Goal: Information Seeking & Learning: Check status

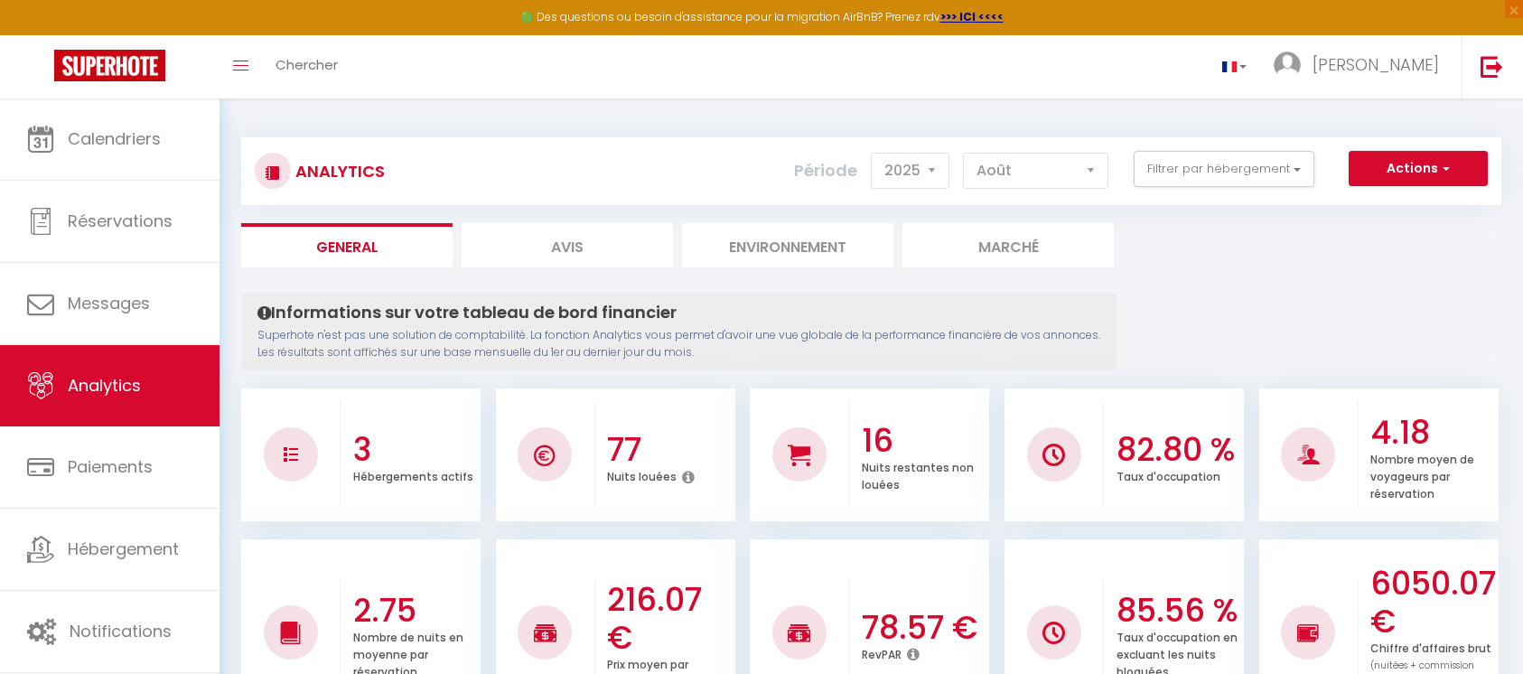
select select "2025"
select select "8"
click at [1196, 170] on button "Filtrer par hébergement" at bounding box center [1223, 169] width 181 height 36
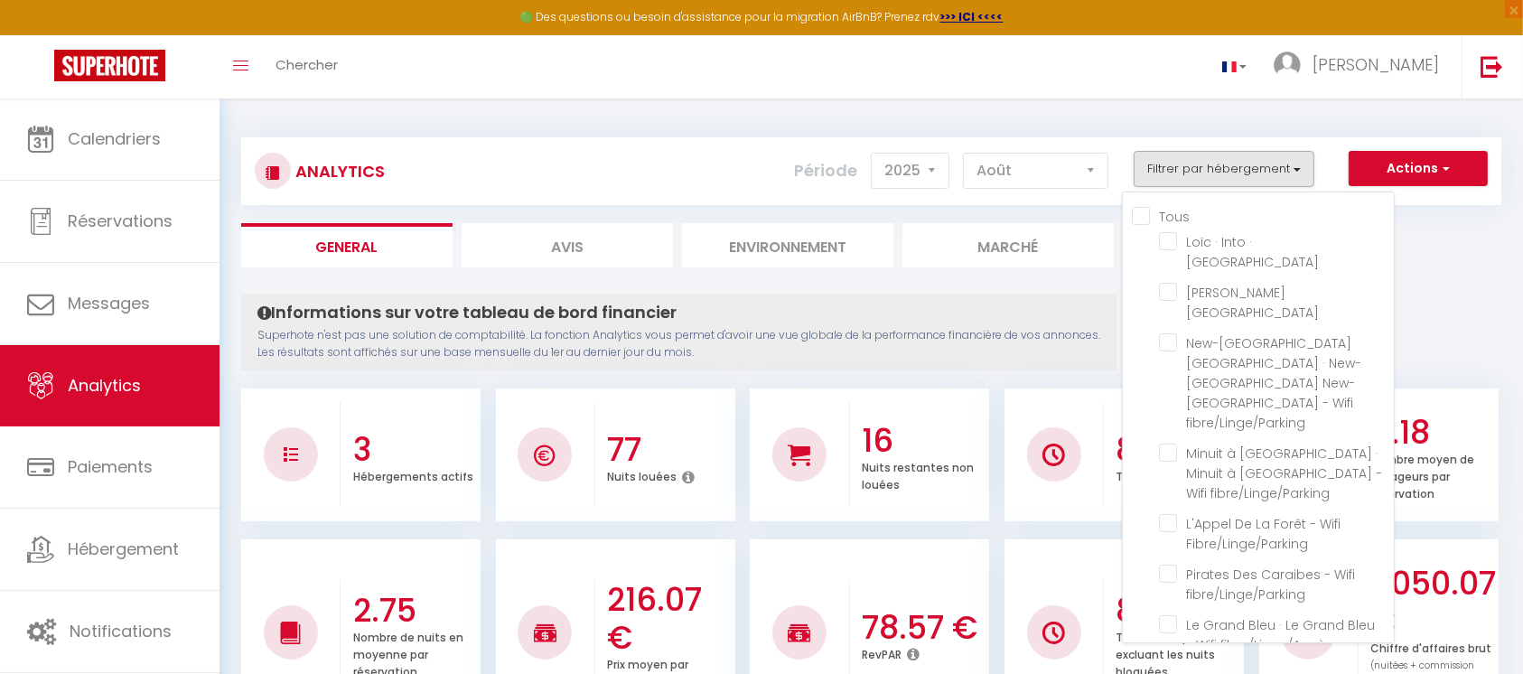
checkbox cour "false"
checkbox Nantes "false"
checkbox fibre\/Linge\/Parking "false"
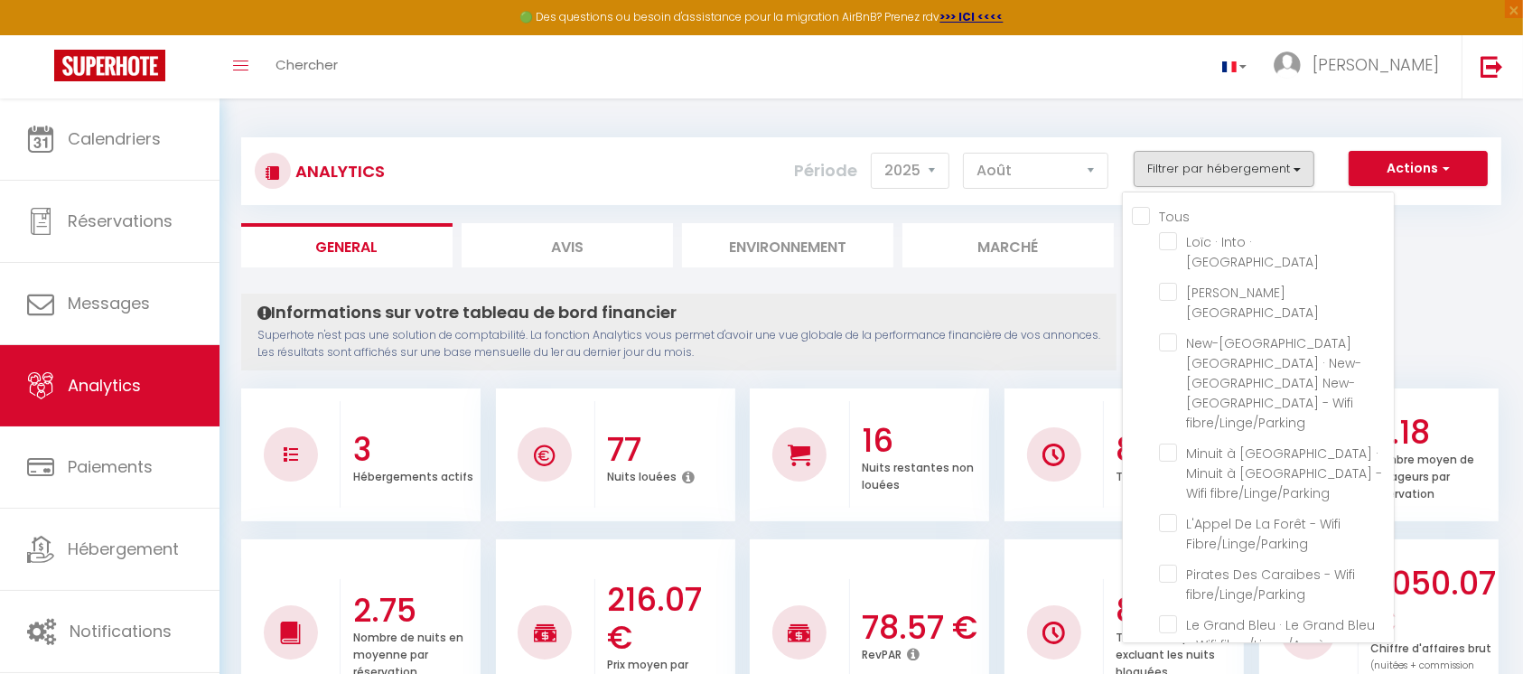
checkbox fibre\/Linge\/Parking "false"
checkbox Fibre\/Linge\/Parking "false"
checkbox fibre\/Linge\/Parking "false"
checkbox Château "false"
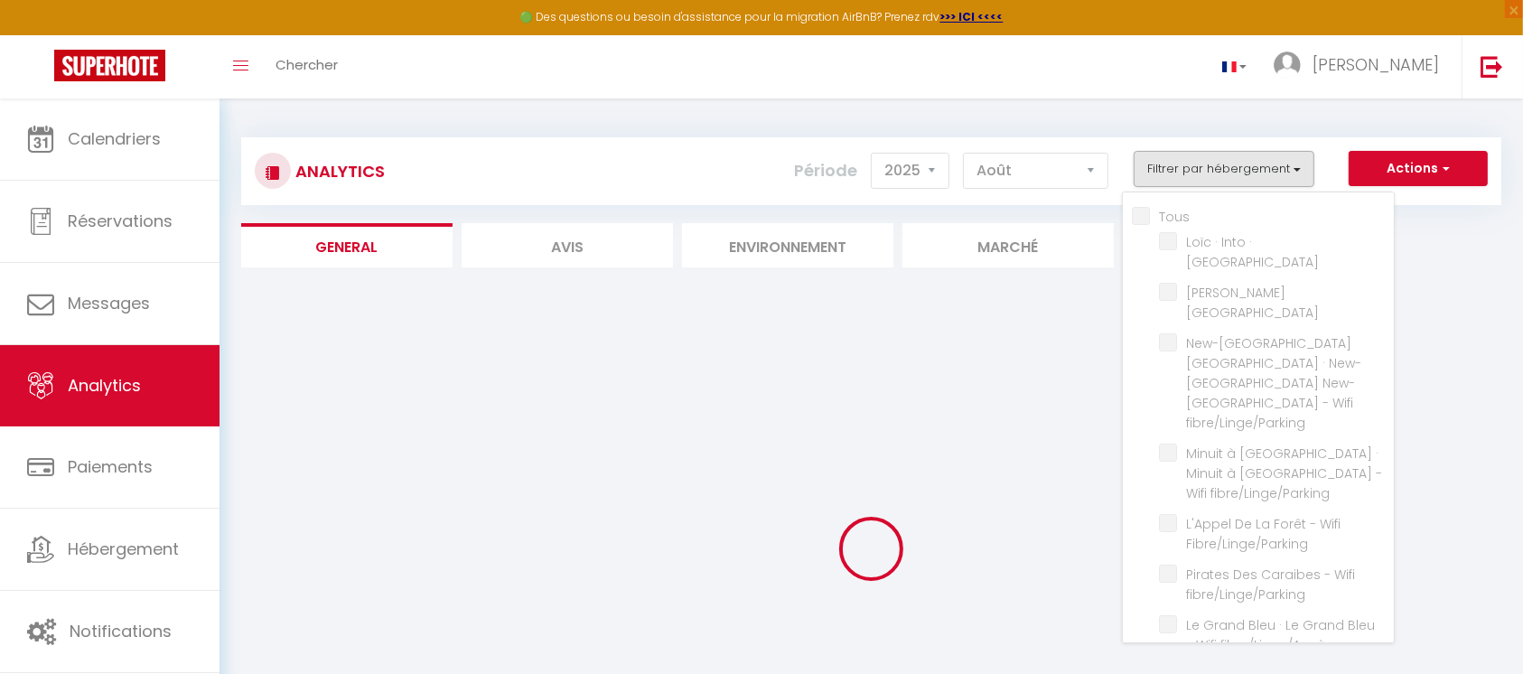
checkbox Nantes "false"
checkbox fibre\/Linge\/Parking "false"
checkbox Fibre\/Linge\/Parking "false"
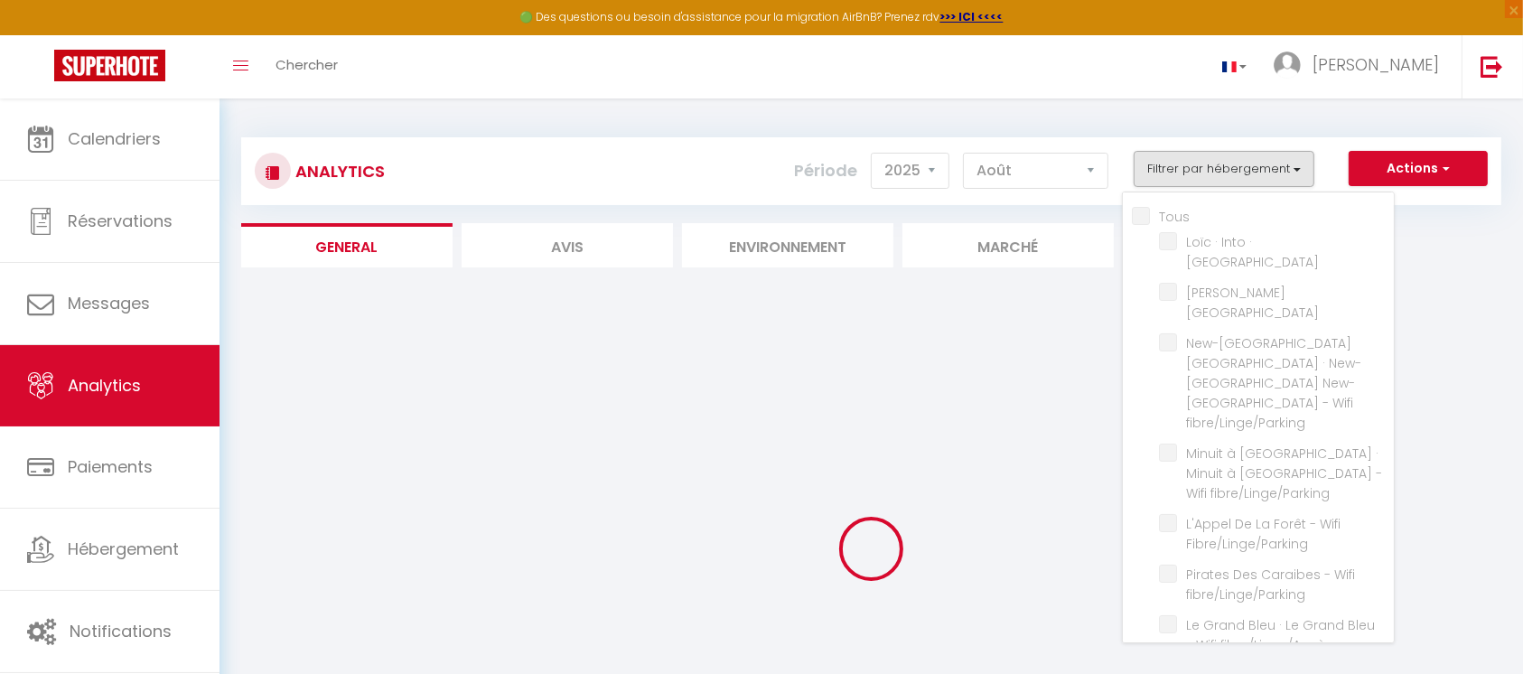
checkbox fibre\/Linge\/Parking "false"
checkbox Château "false"
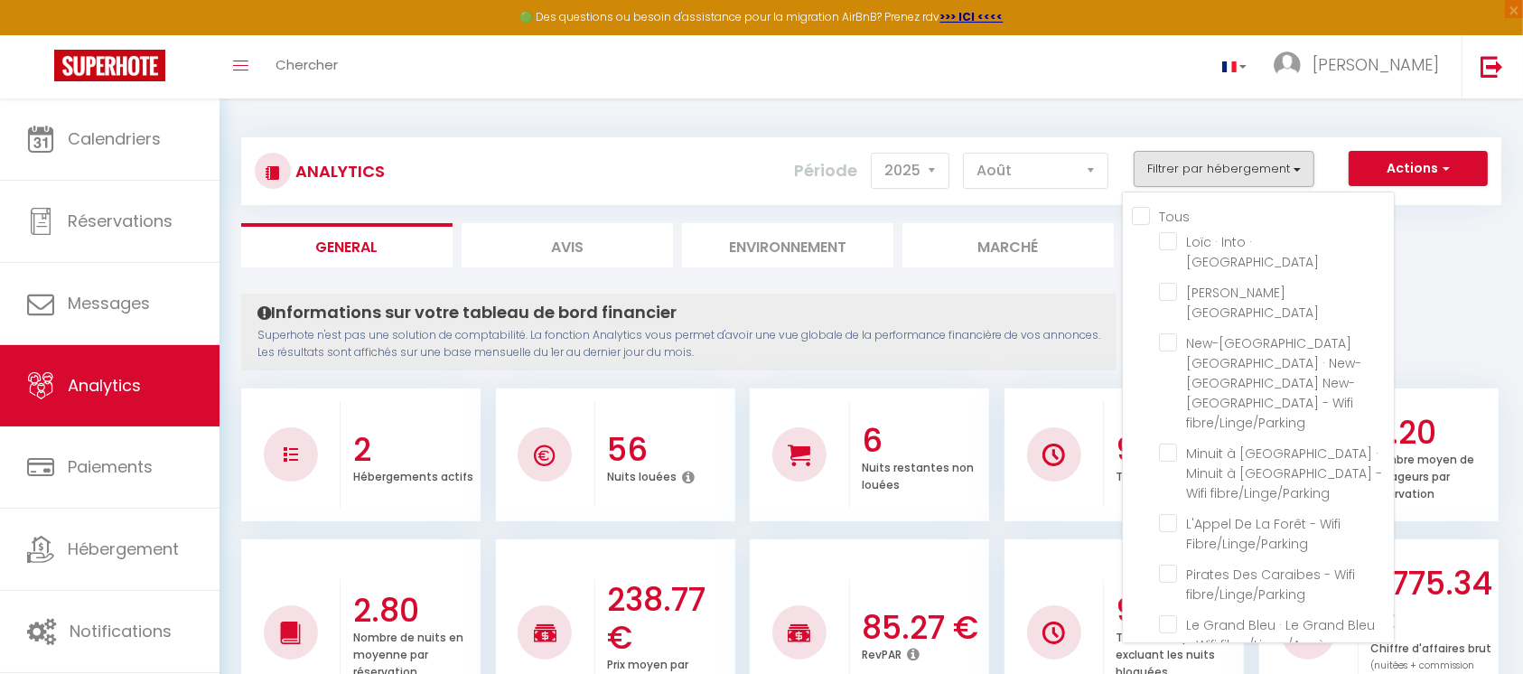
checkbox cour "false"
checkbox Nantes "false"
checkbox fibre\/Linge\/Parking "false"
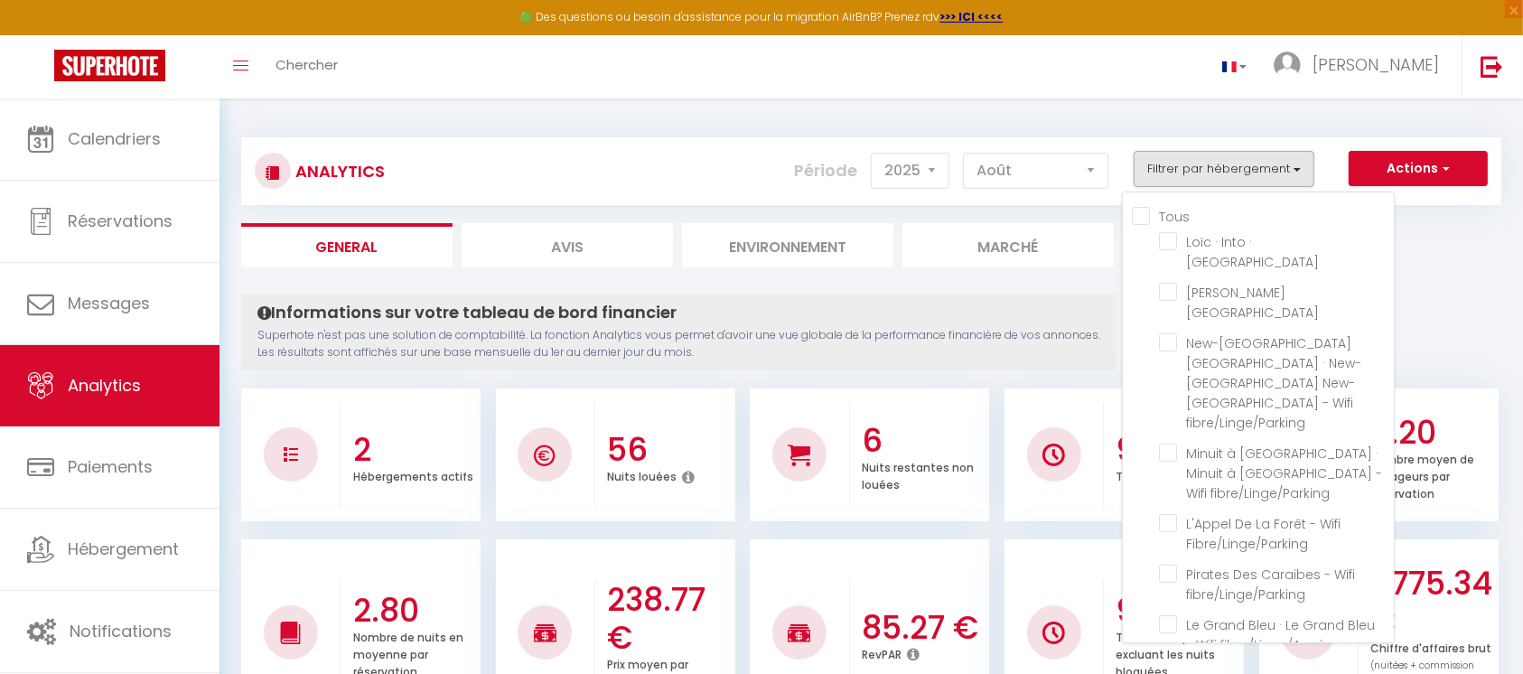
checkbox fibre\/Linge\/Parking "false"
checkbox Fibre\/Linge\/Parking "false"
checkbox fibre\/Linge\/Parking "false"
checkbox Château "false"
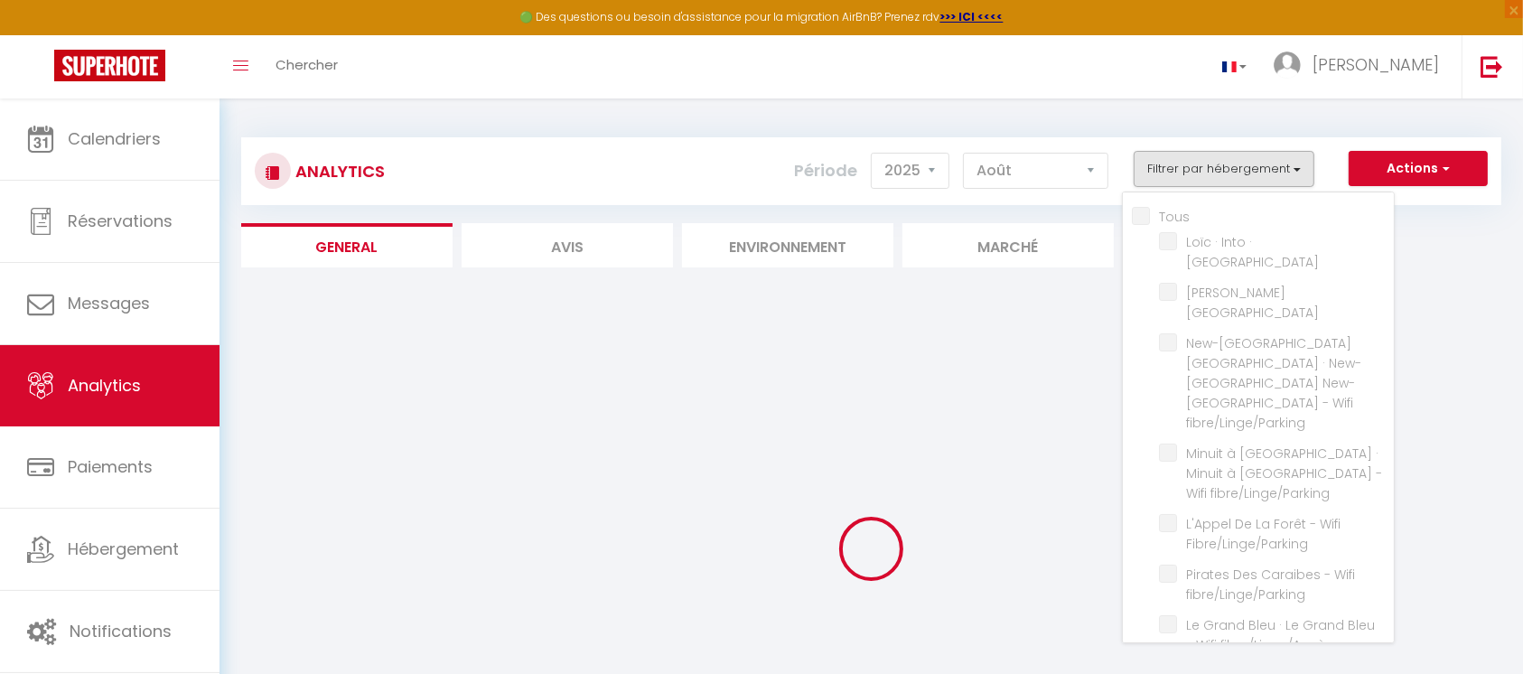
checkbox Nantes "false"
checkbox fibre\/Linge\/Parking "false"
checkbox Fibre\/Linge\/Parking "false"
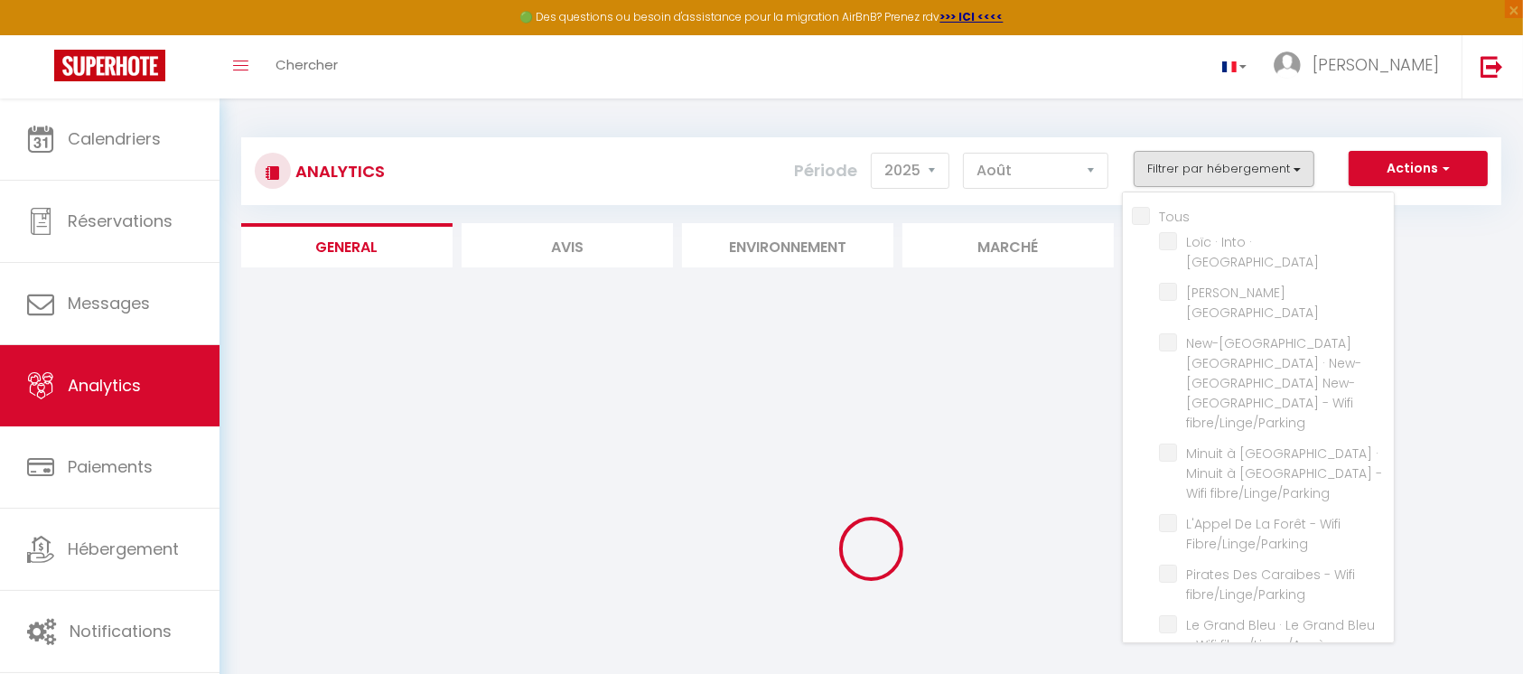
checkbox fibre\/Linge\/Parking "false"
checkbox Château "false"
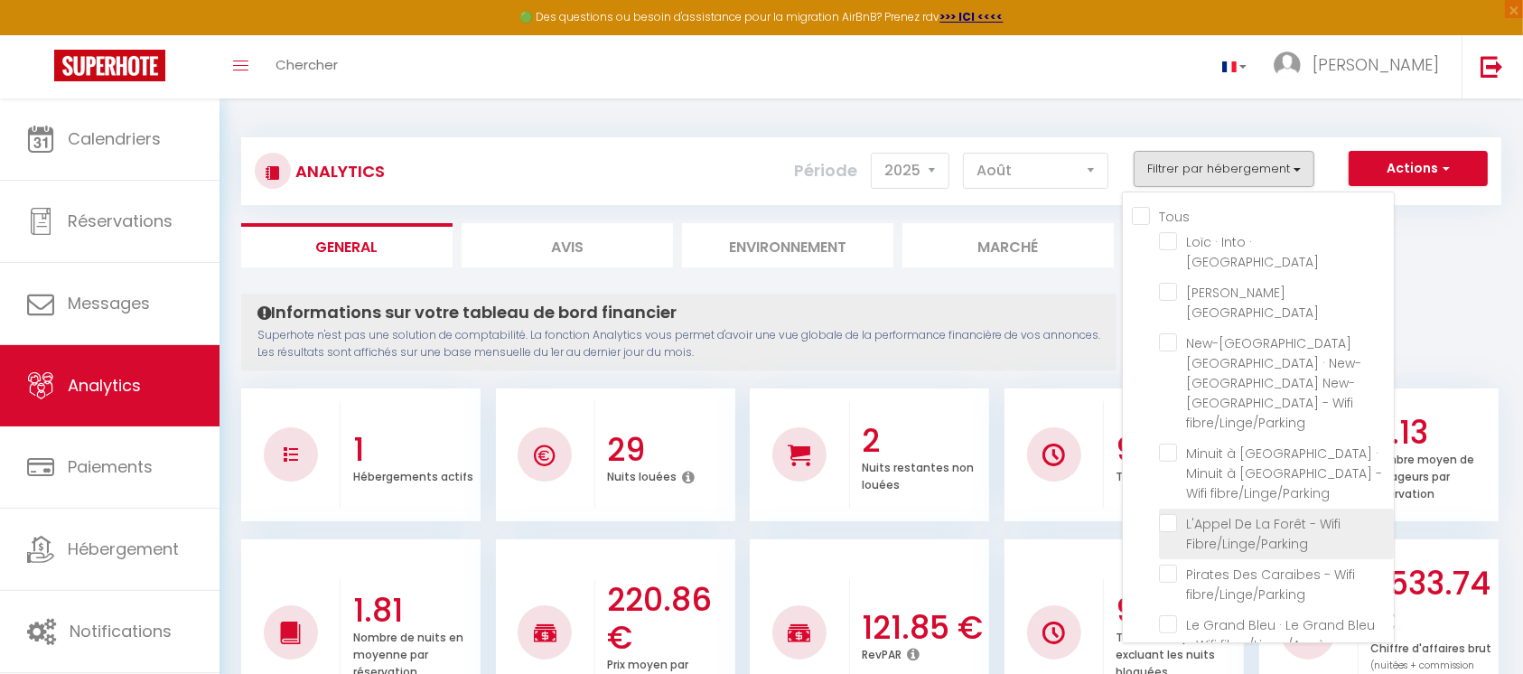
click at [1170, 514] on Fibre\/Linge\/Parking "checkbox" at bounding box center [1276, 523] width 235 height 18
checkbox Fibre\/Linge\/Parking "true"
checkbox Nantes "false"
checkbox fibre\/Linge\/Parking "false"
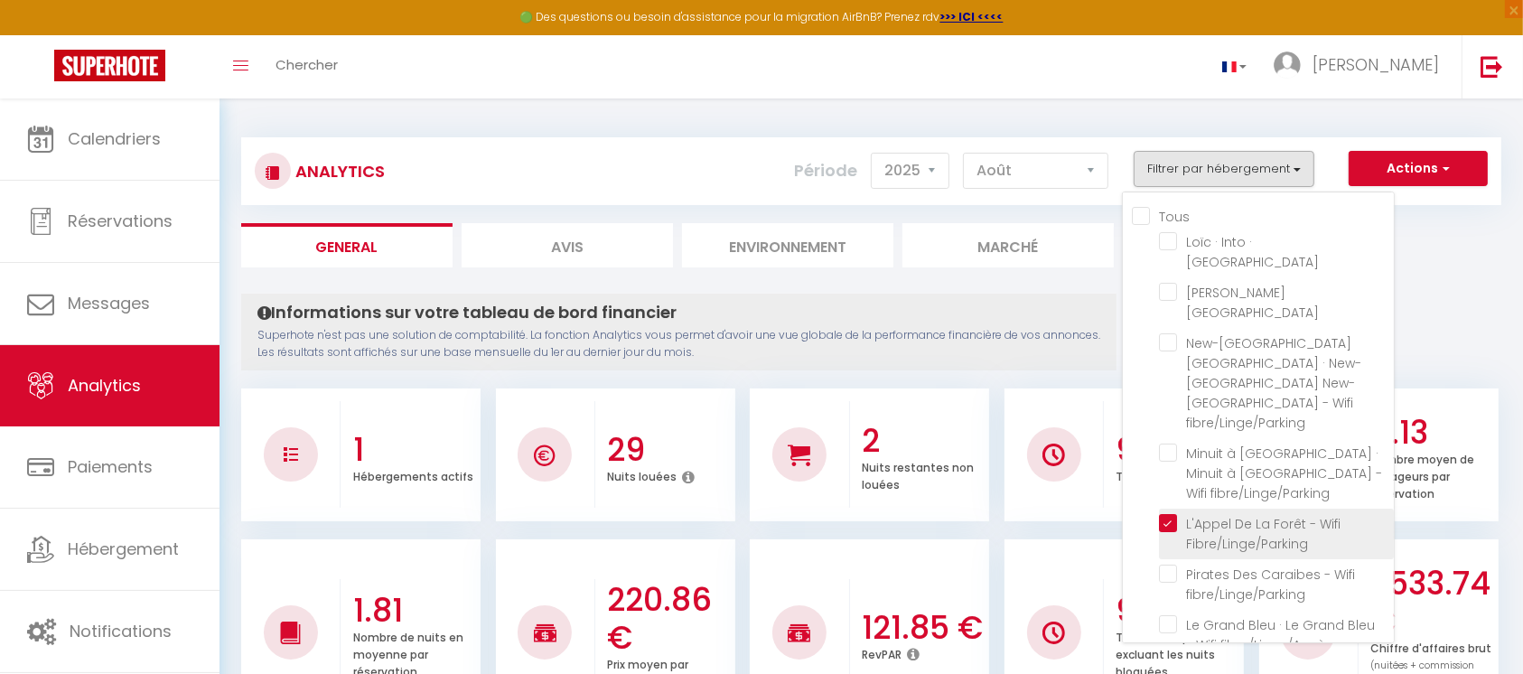
checkbox fibre\/Linge\/Parking "false"
checkbox Château "false"
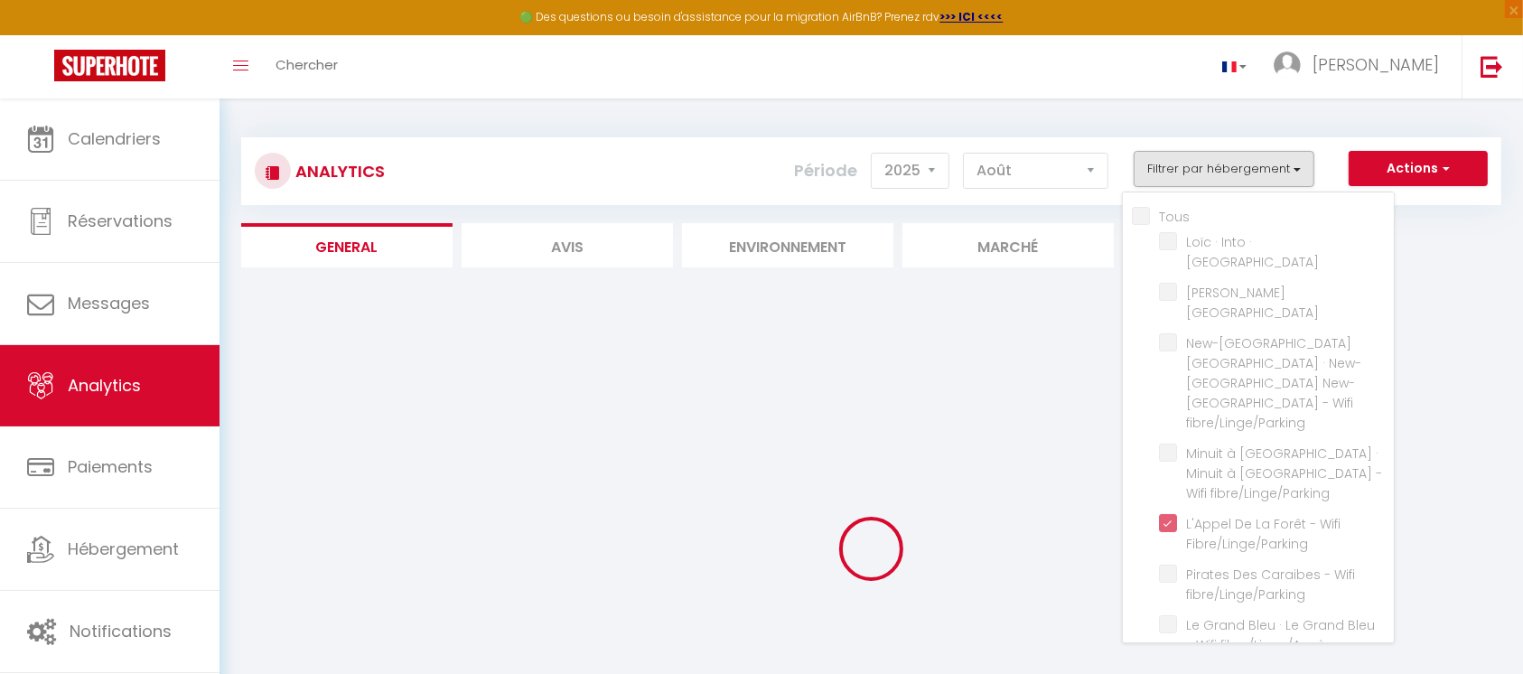
checkbox Nantes "false"
checkbox fibre\/Linge\/Parking "false"
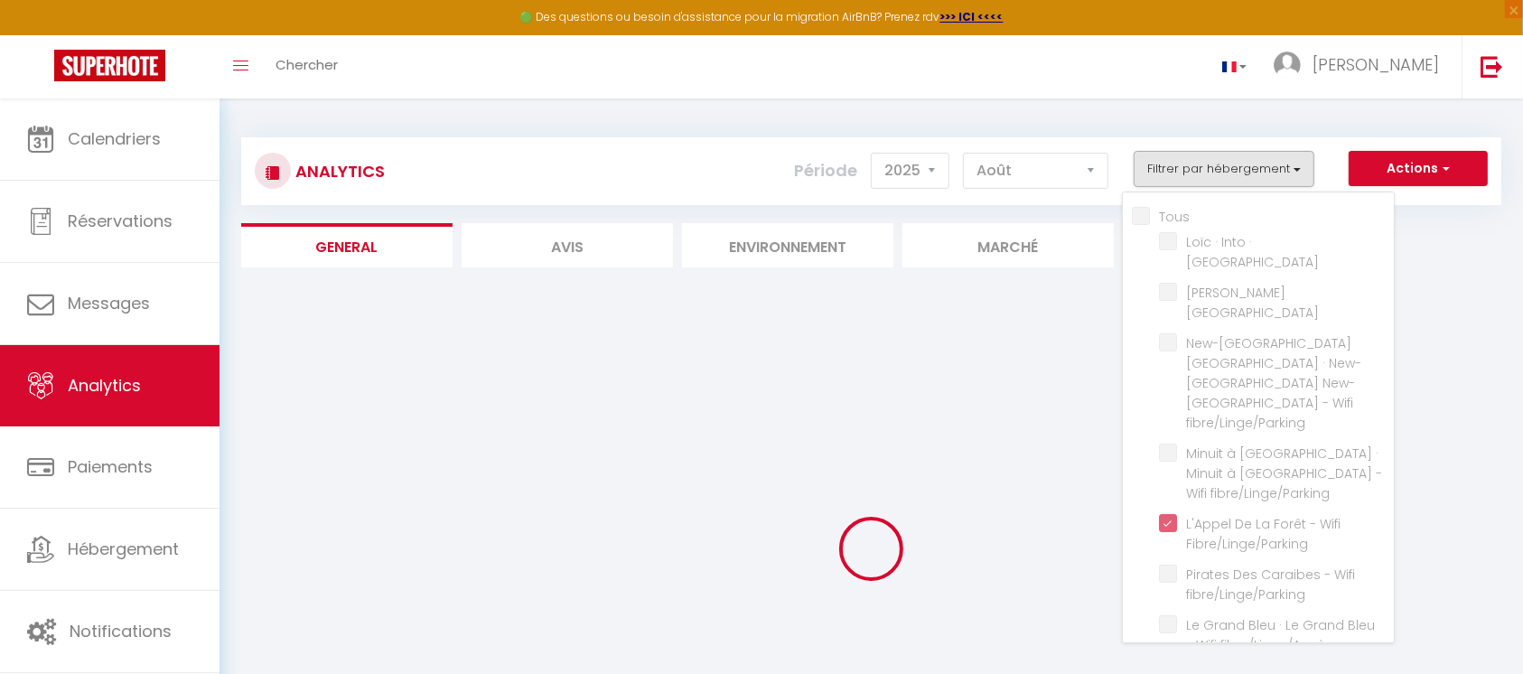
checkbox Château "false"
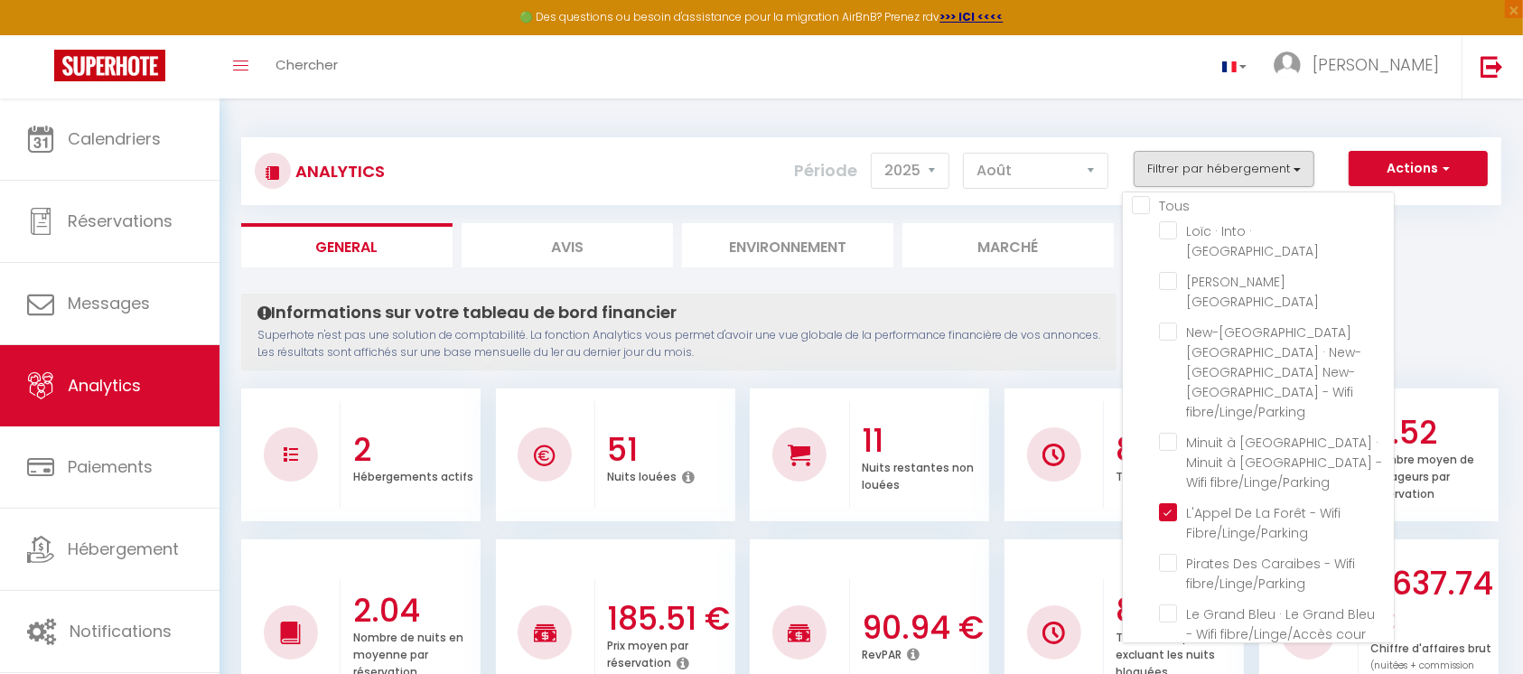
scroll to position [2, 0]
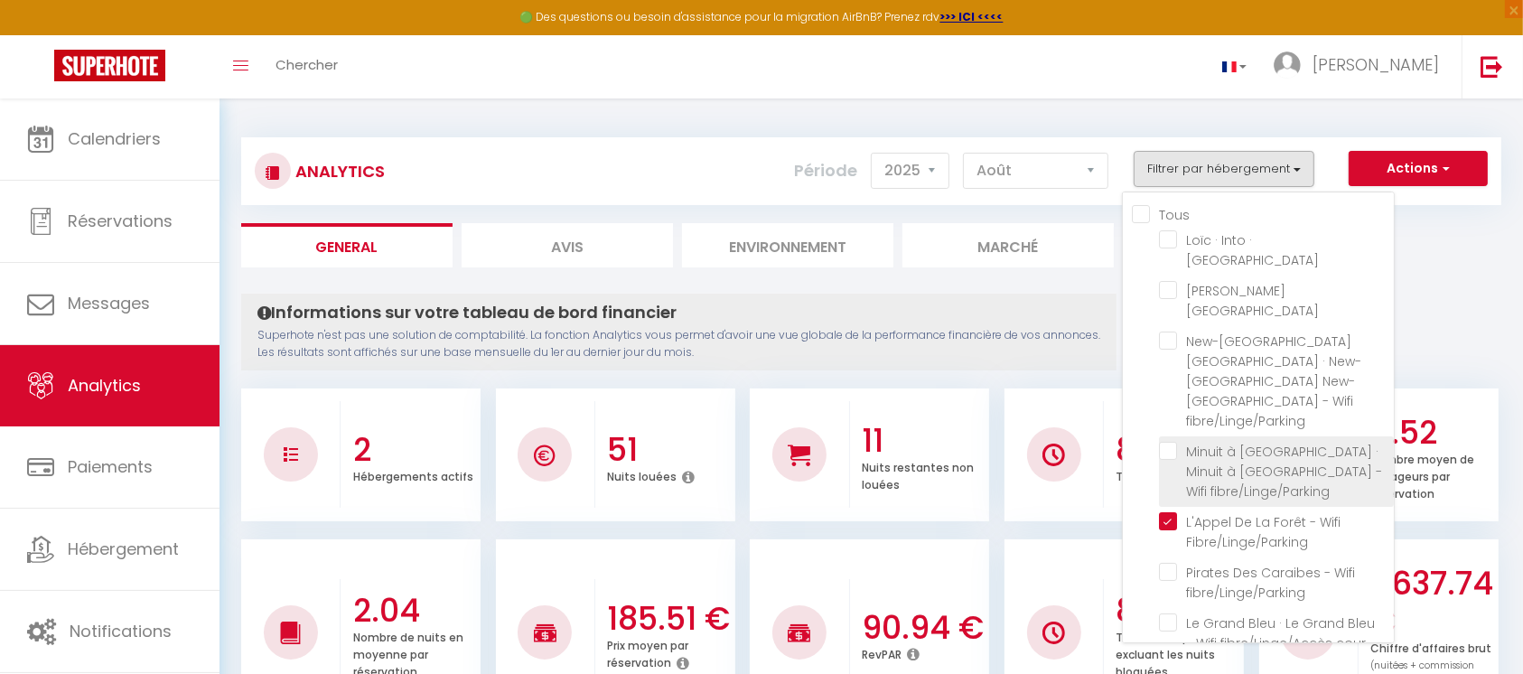
click at [1170, 442] on fibre\/Linge\/Parking "checkbox" at bounding box center [1276, 451] width 235 height 18
checkbox fibre\/Linge\/Parking "true"
checkbox Nantes "false"
checkbox fibre\/Linge\/Parking "false"
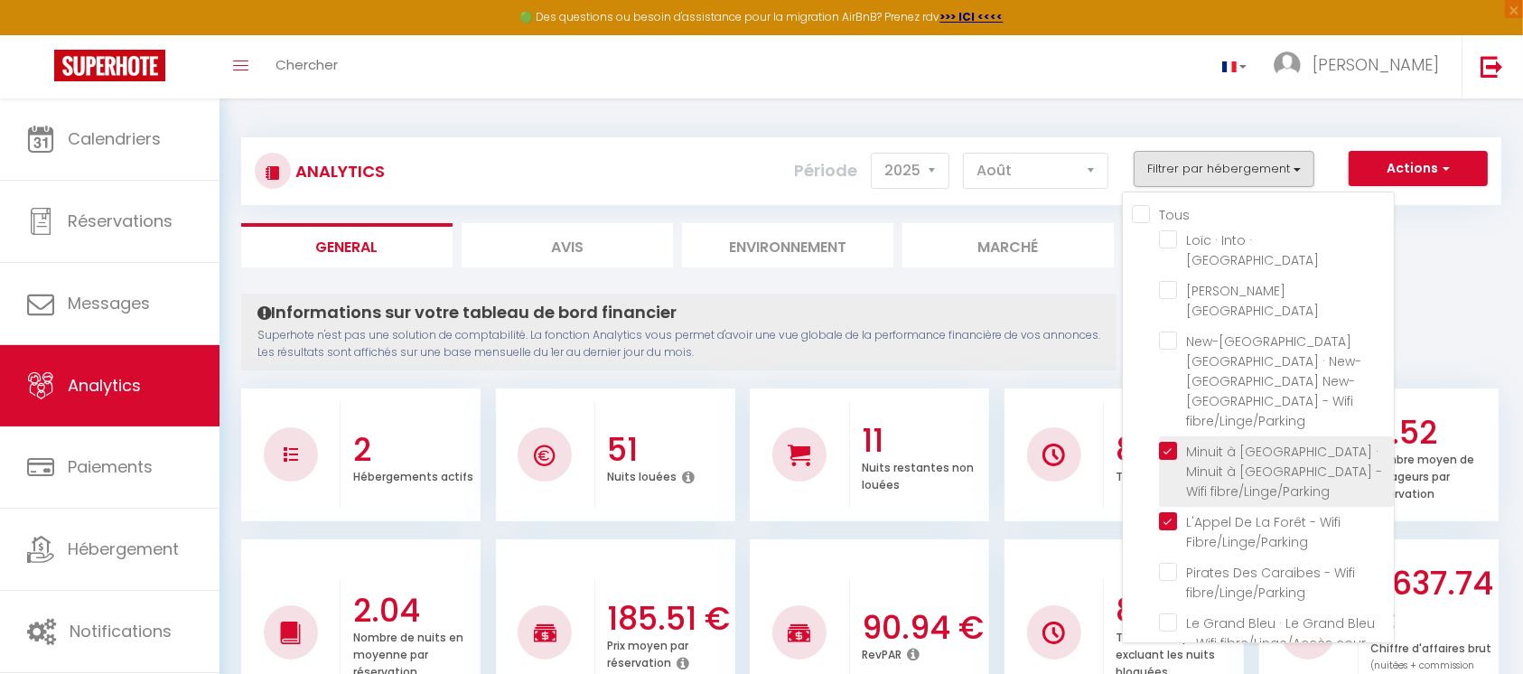
checkbox fibre\/Linge\/Parking "false"
checkbox Château "false"
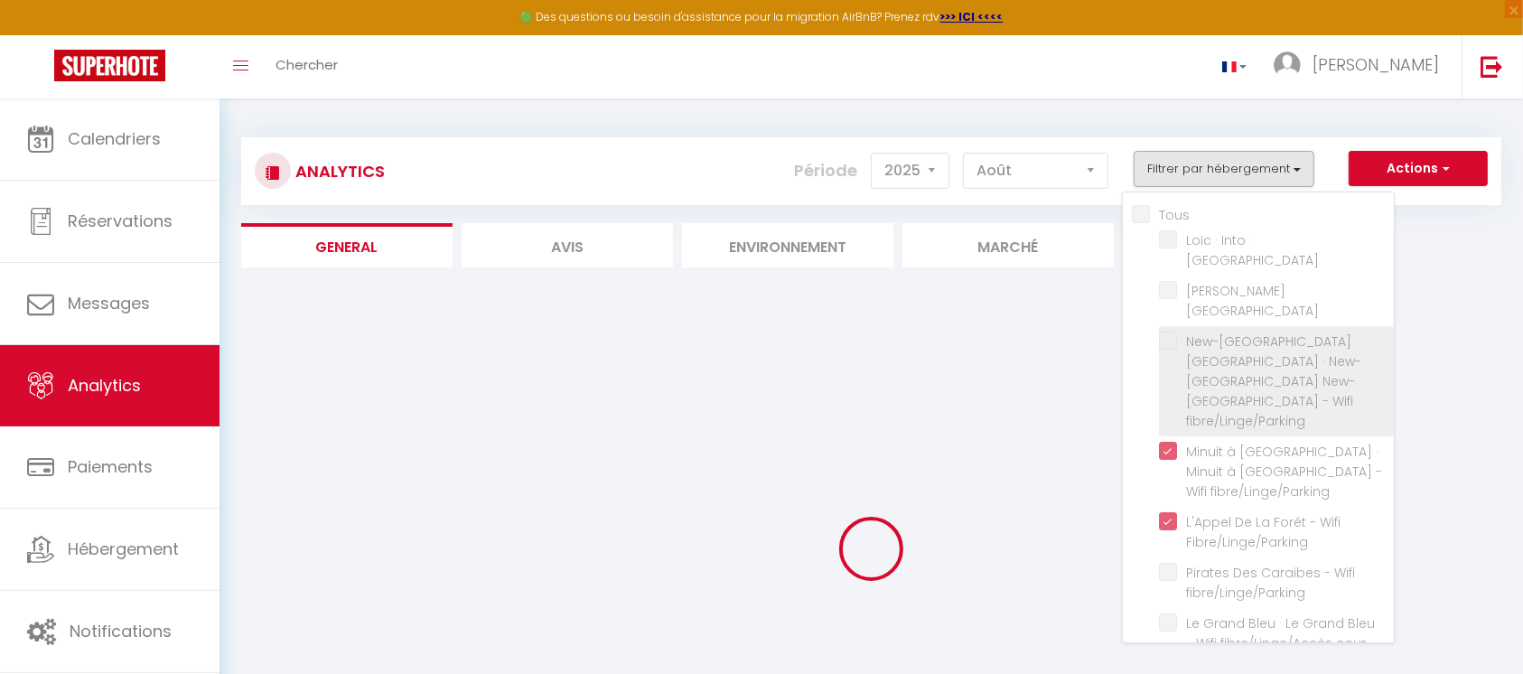
checkbox Nantes "false"
checkbox fibre\/Linge\/Parking "false"
checkbox Château "false"
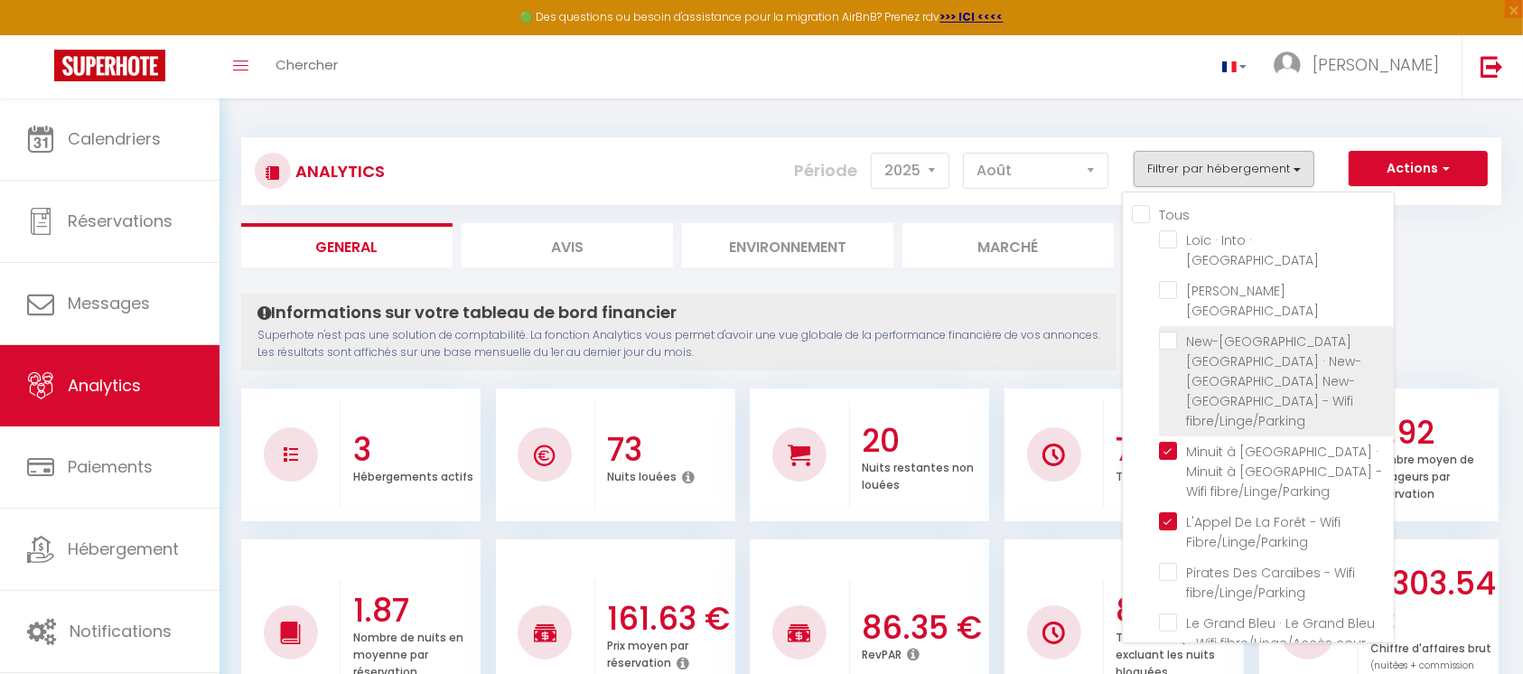
click at [1172, 331] on fibre\/Linge\/Parking "checkbox" at bounding box center [1276, 340] width 235 height 18
checkbox fibre\/Linge\/Parking "true"
checkbox Nantes "false"
checkbox fibre\/Linge\/Parking "false"
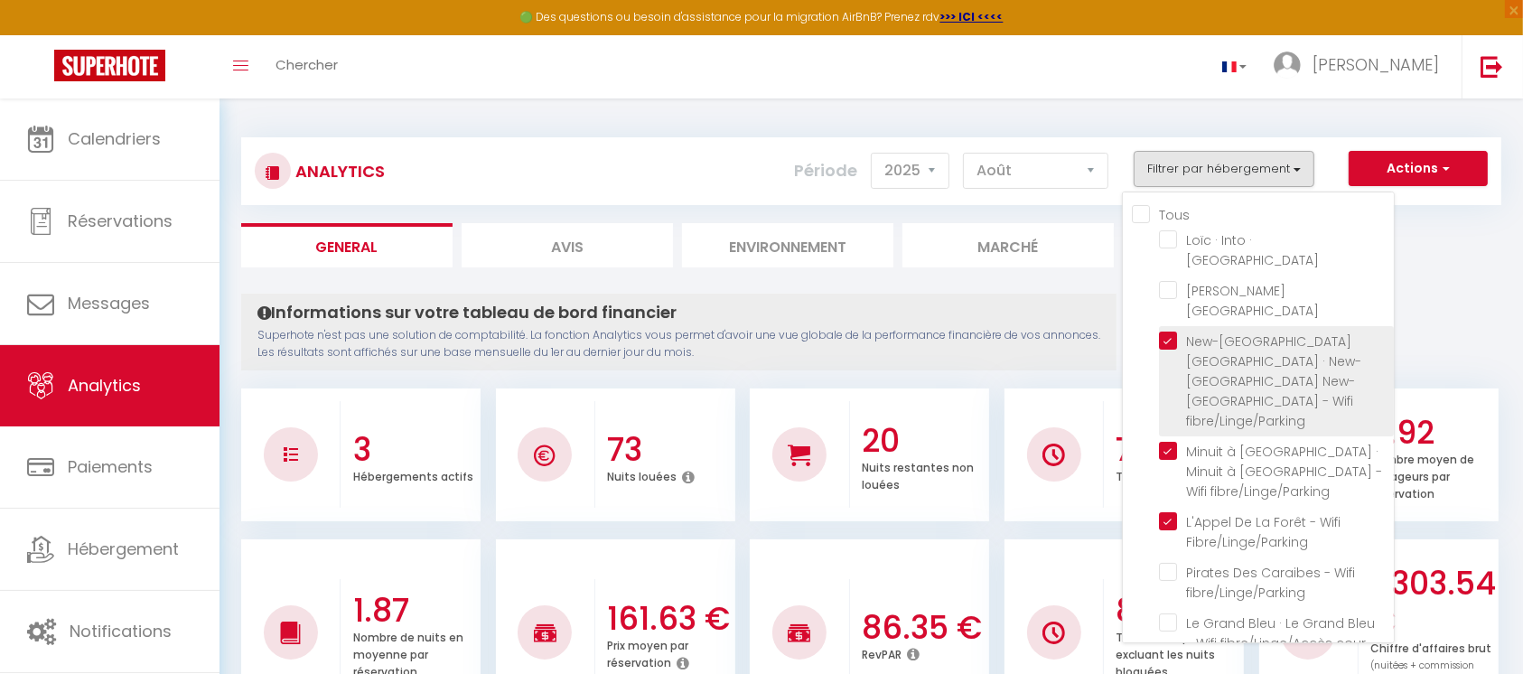
checkbox Château "false"
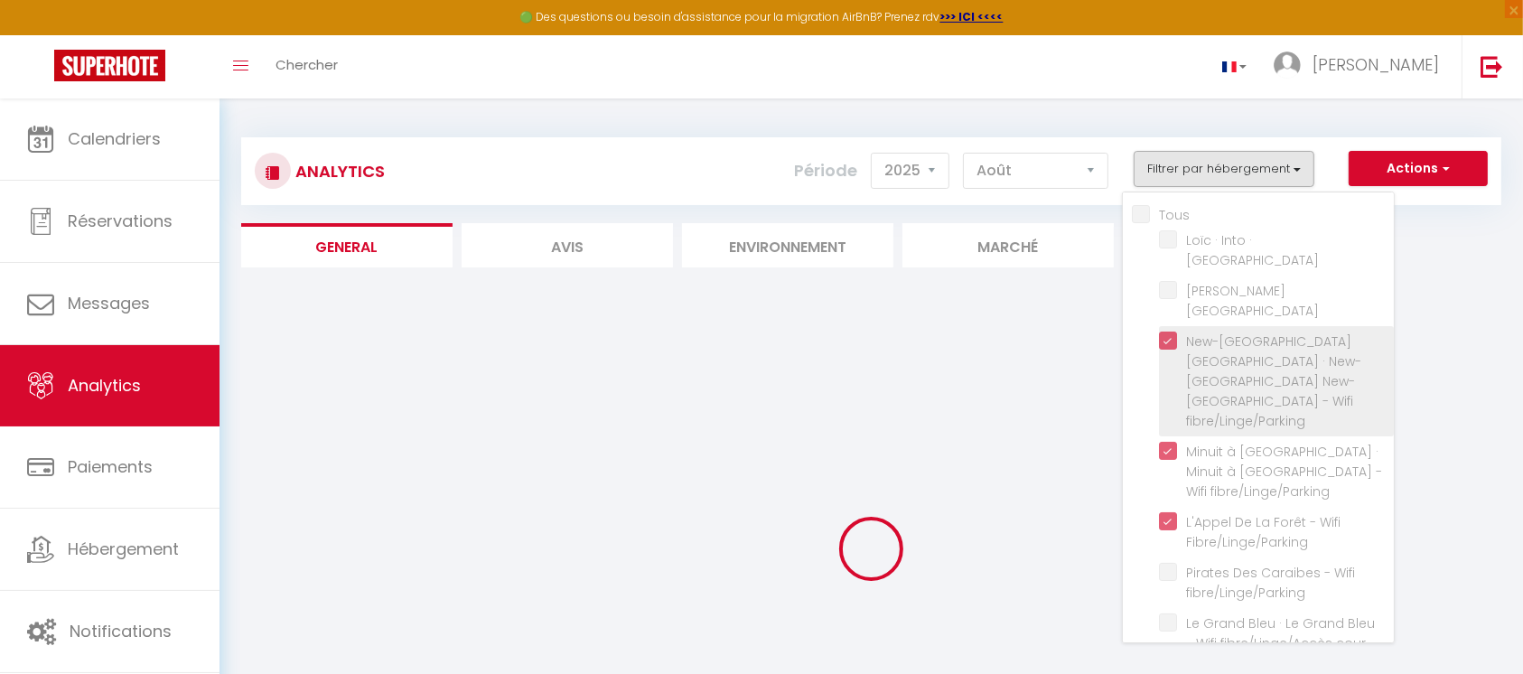
checkbox Nantes "false"
checkbox fibre\/Linge\/Parking "false"
checkbox Château "false"
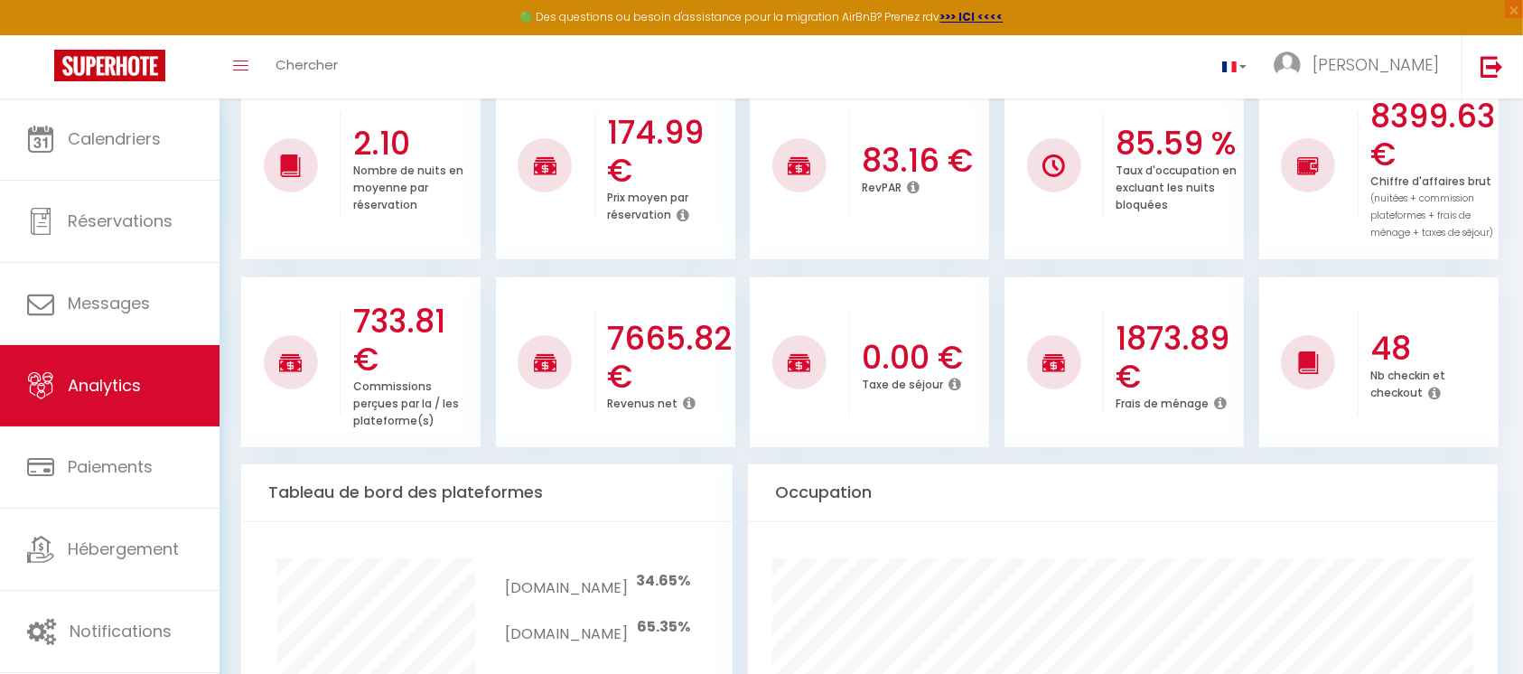
scroll to position [0, 0]
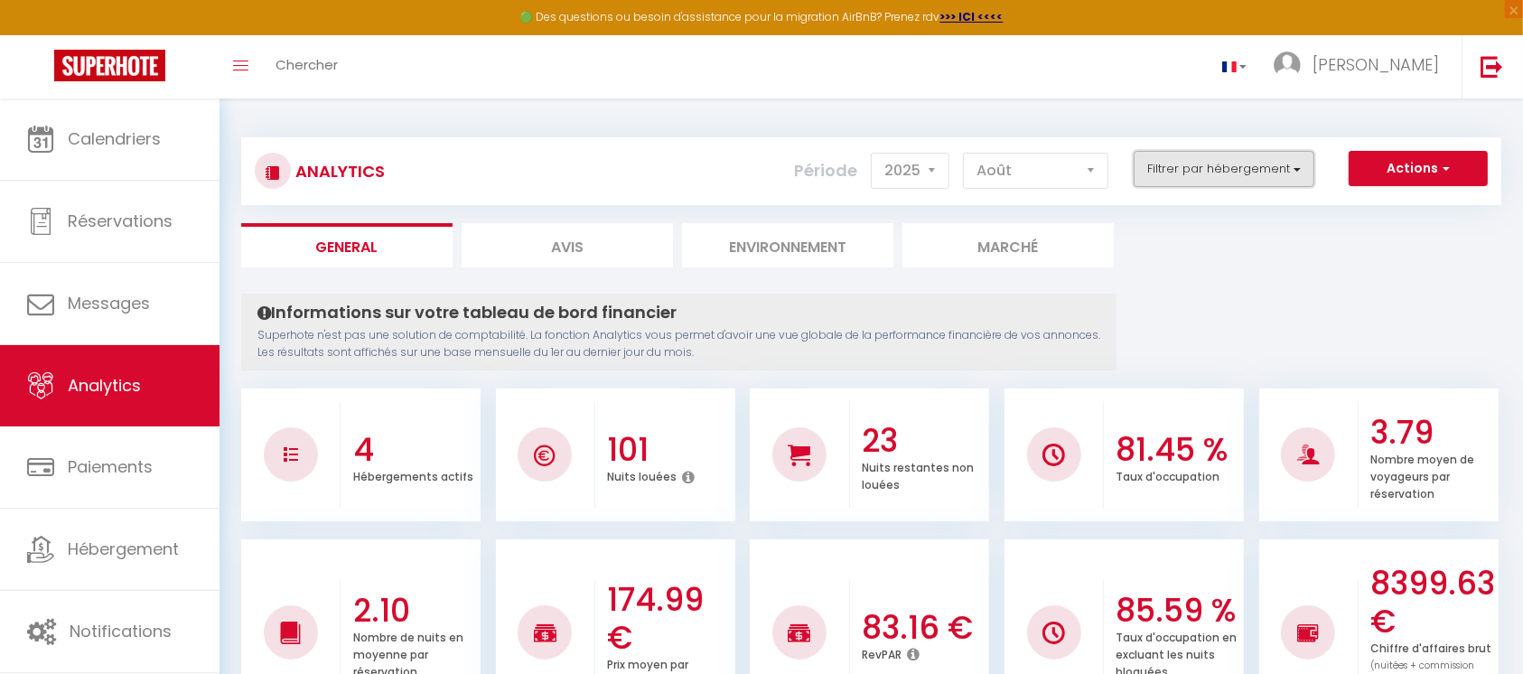
click at [1303, 162] on button "Filtrer par hébergement" at bounding box center [1223, 169] width 181 height 36
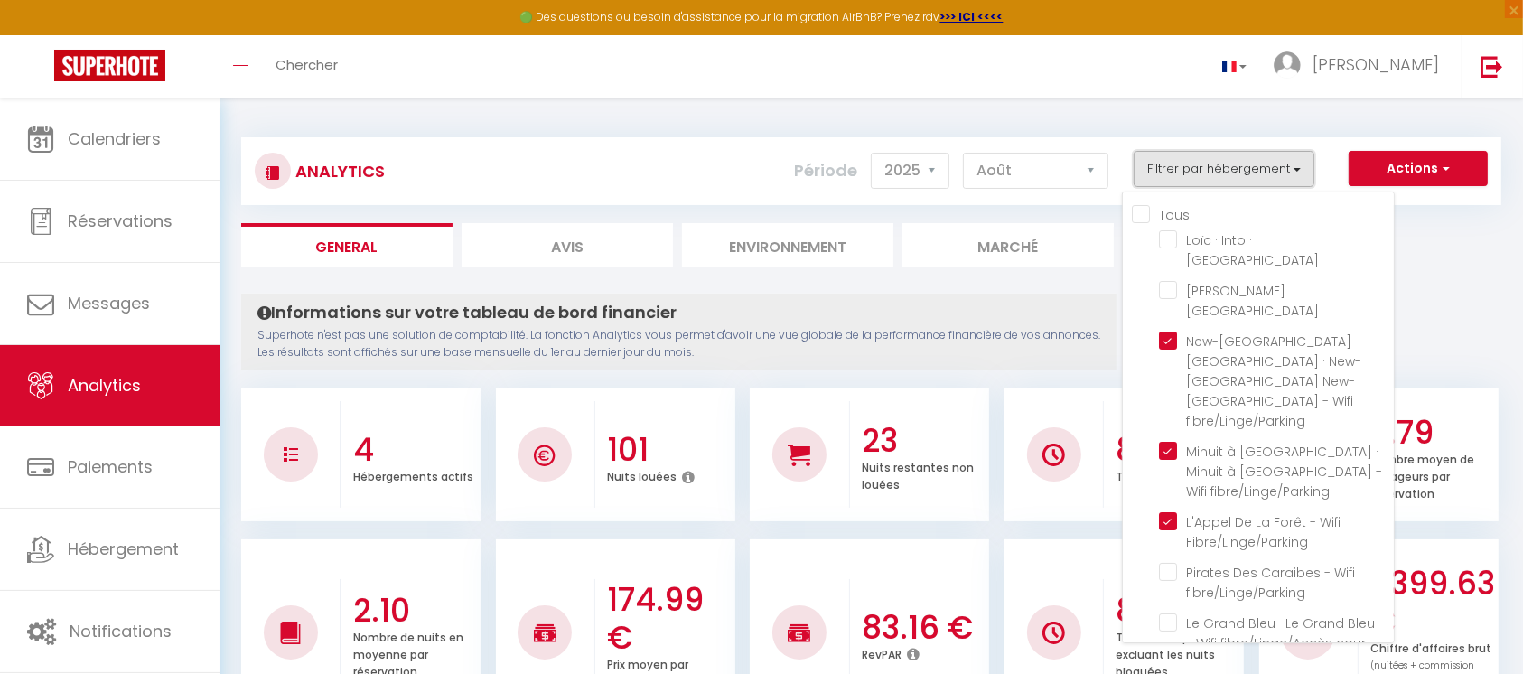
scroll to position [184, 0]
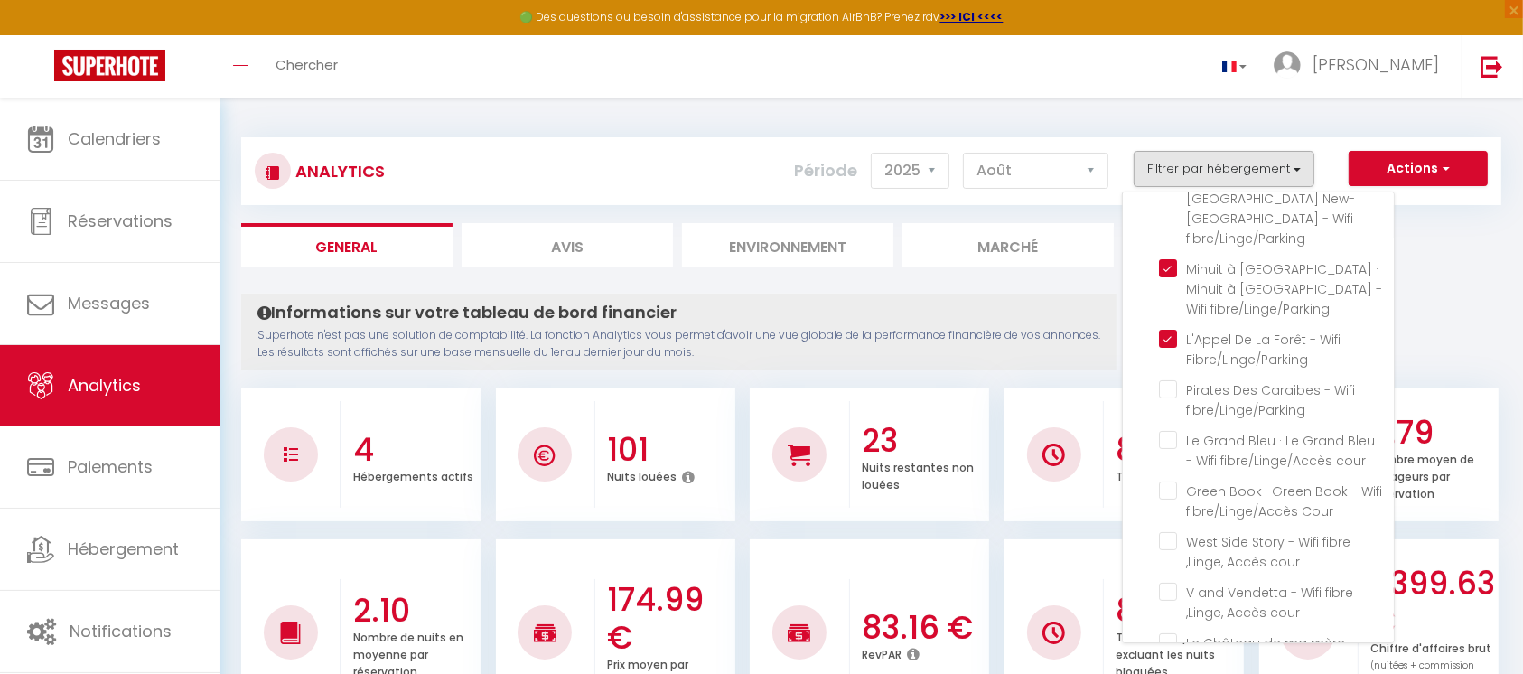
checkbox Hammam "false"
checkbox Nantes "false"
checkbox fibre\/Linge\/Parking "false"
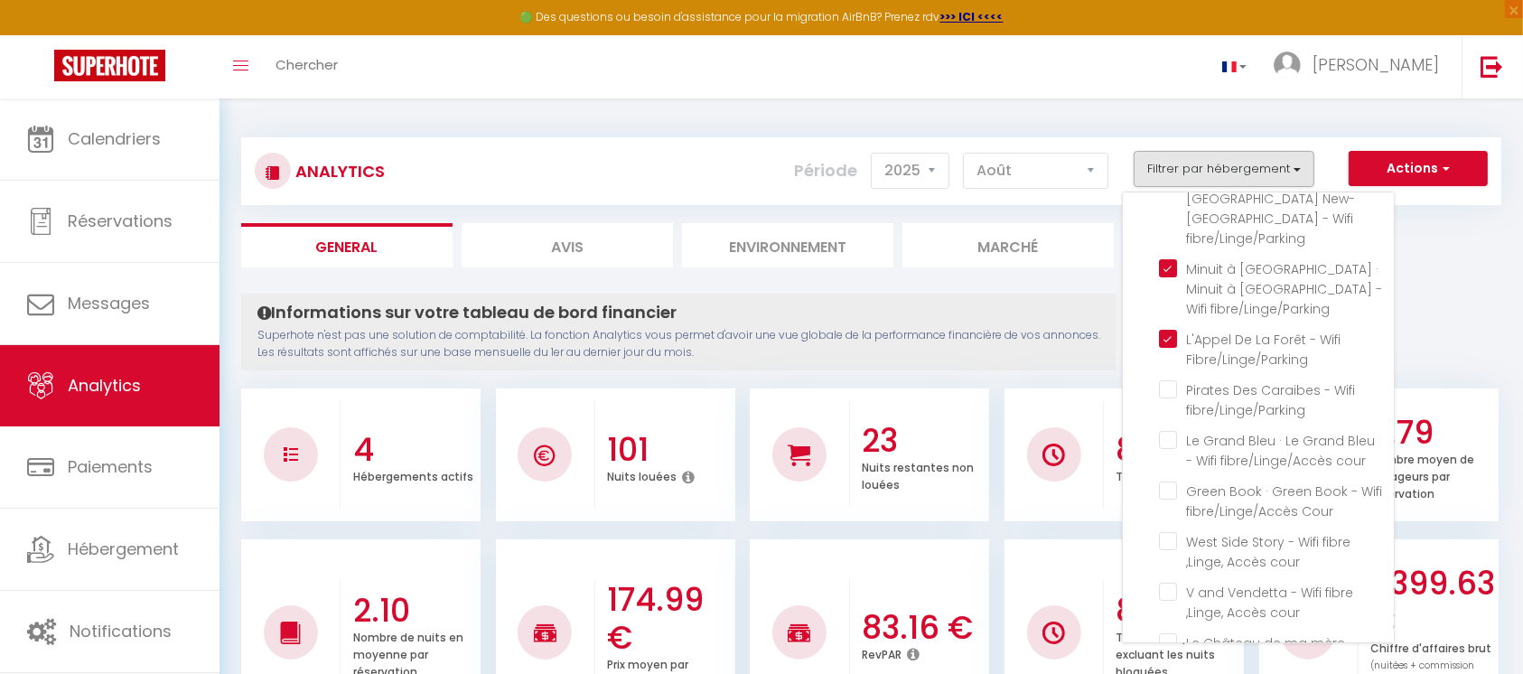
checkbox Château "false"
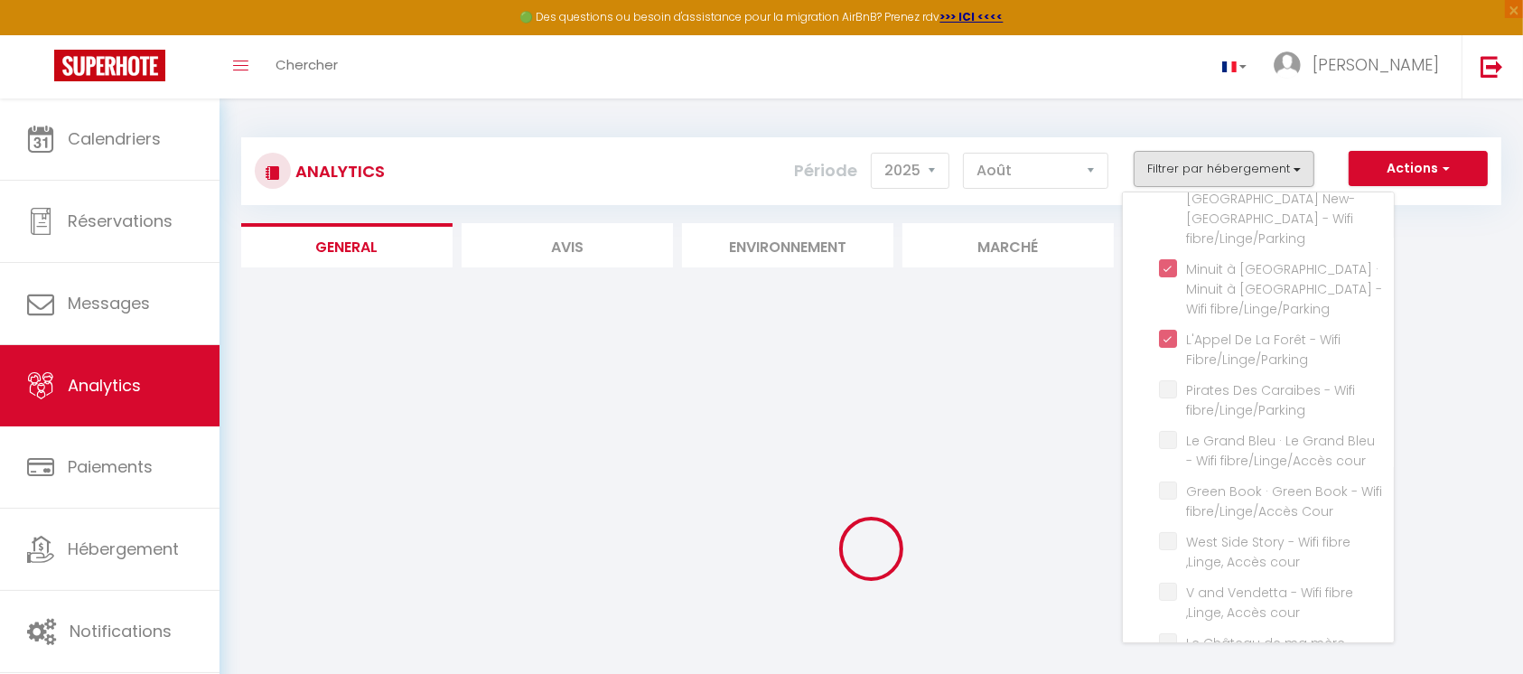
checkbox Nantes "false"
checkbox fibre\/Linge\/Parking "false"
checkbox Château "false"
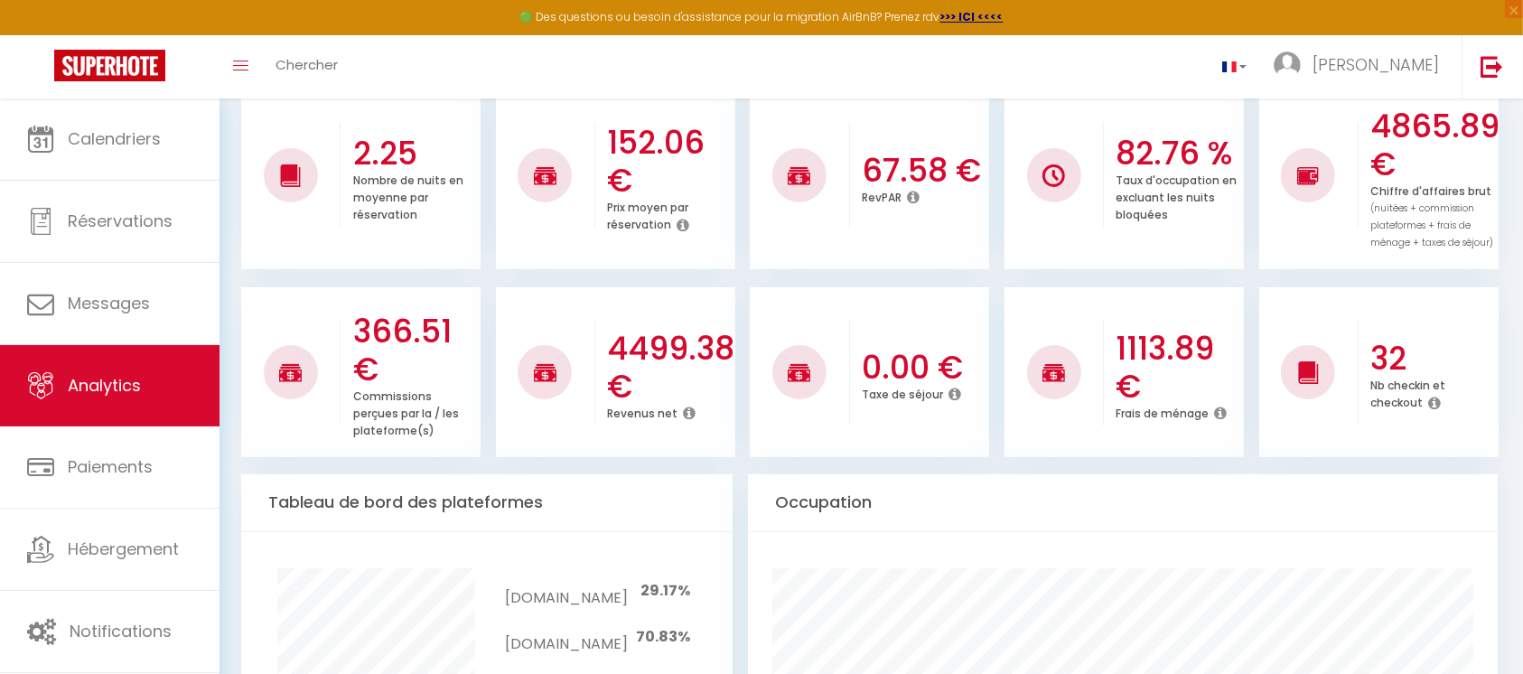
scroll to position [460, 0]
